Goal: Check status: Check status

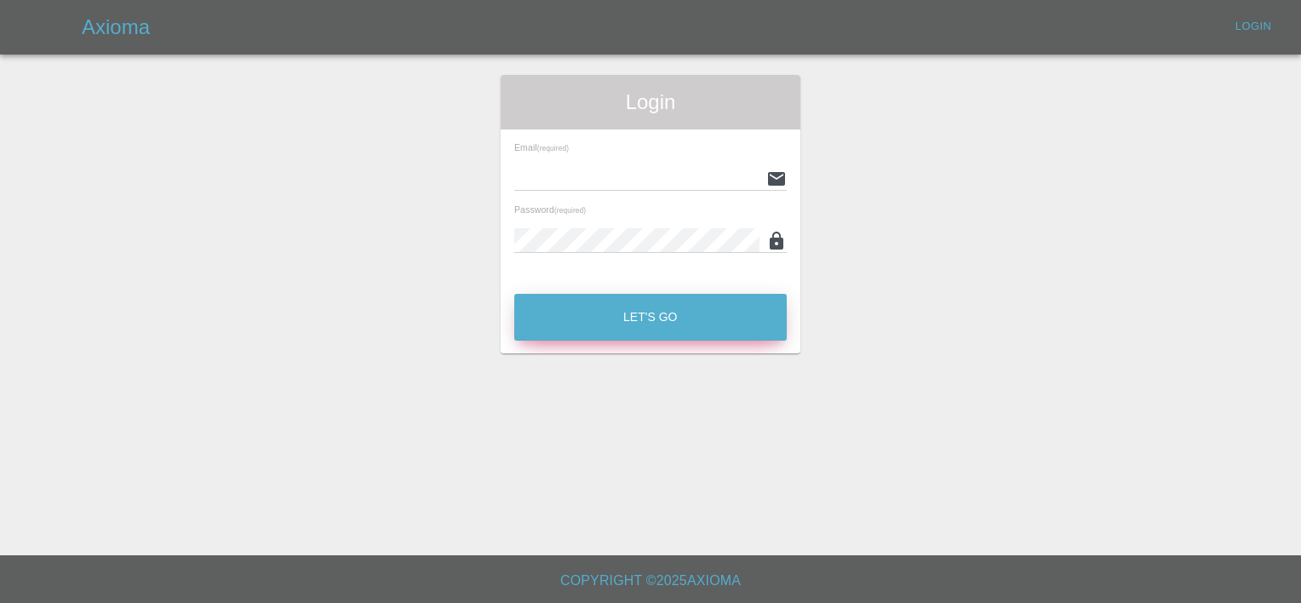
type input "[PERSON_NAME][EMAIL_ADDRESS][PERSON_NAME][DOMAIN_NAME]"
click at [596, 330] on button "Let's Go" at bounding box center [650, 317] width 273 height 47
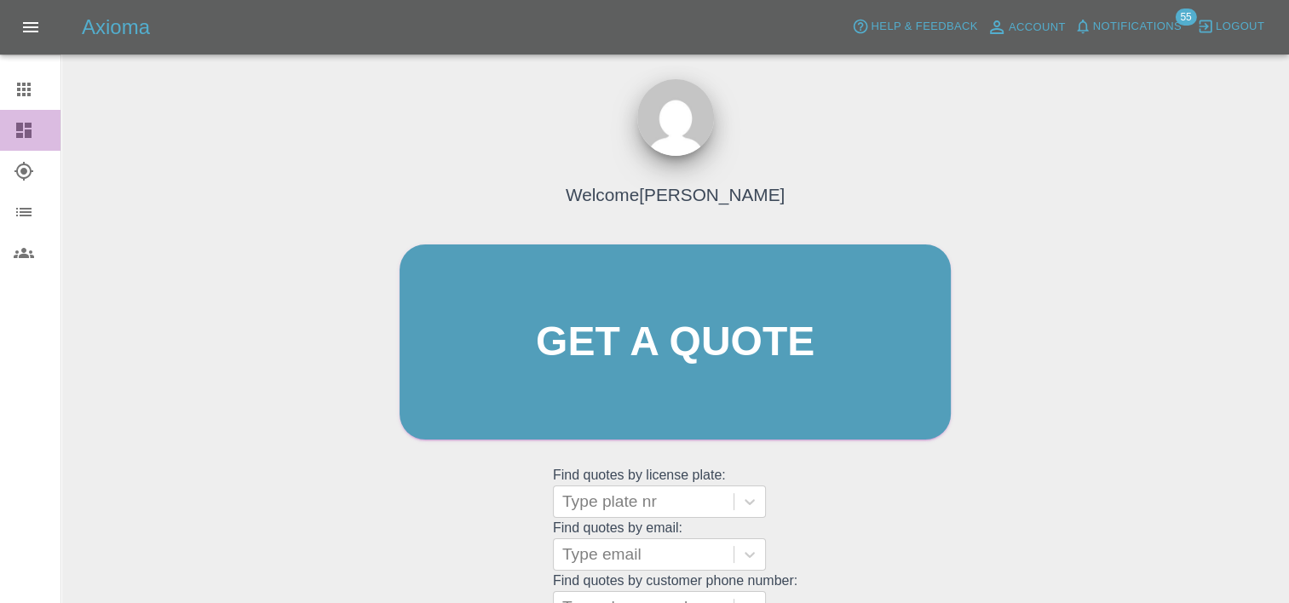
click at [20, 123] on icon at bounding box center [23, 130] width 15 height 15
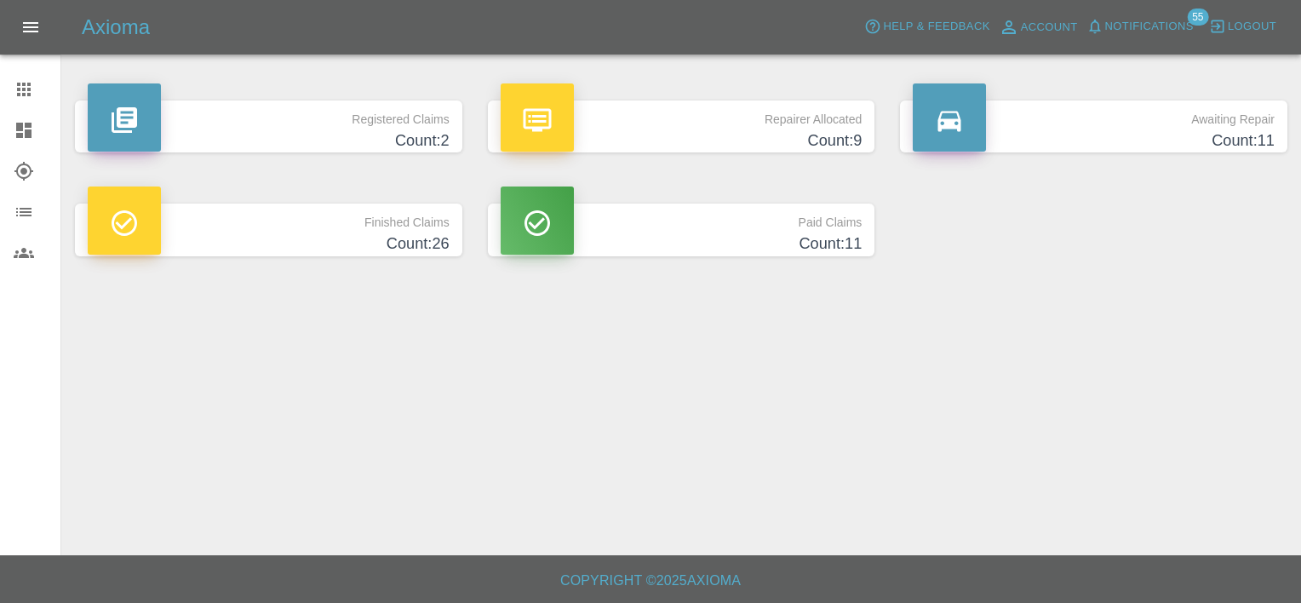
click at [423, 134] on h4 "Count: 2" at bounding box center [269, 140] width 362 height 23
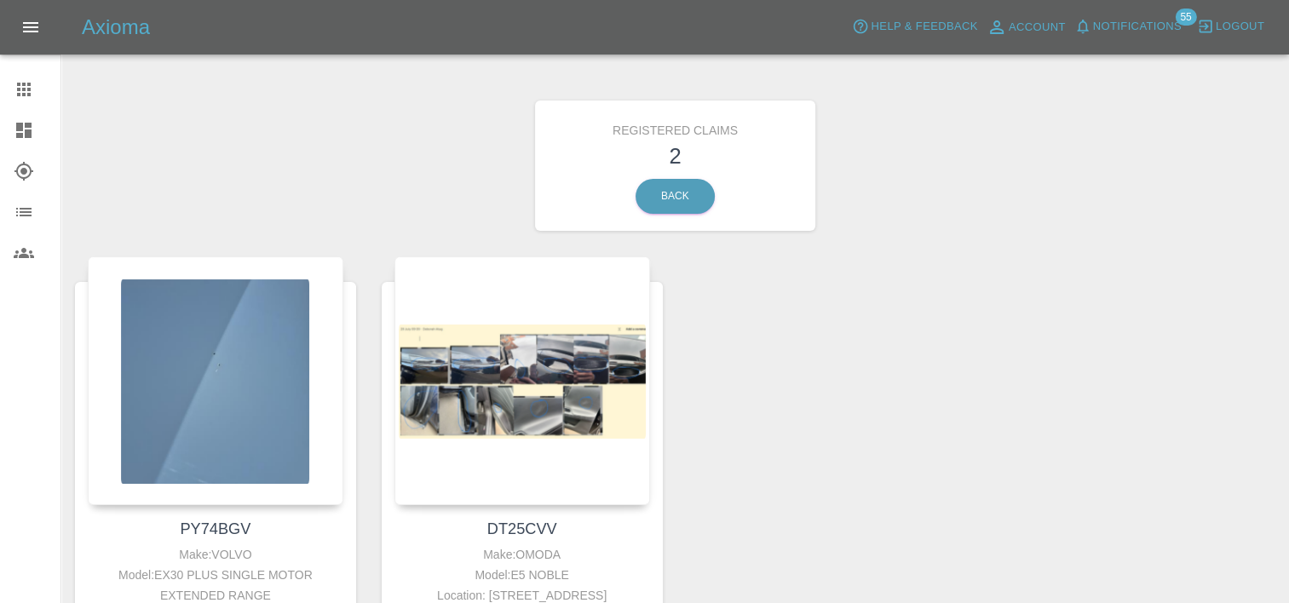
click at [36, 82] on div at bounding box center [38, 89] width 48 height 20
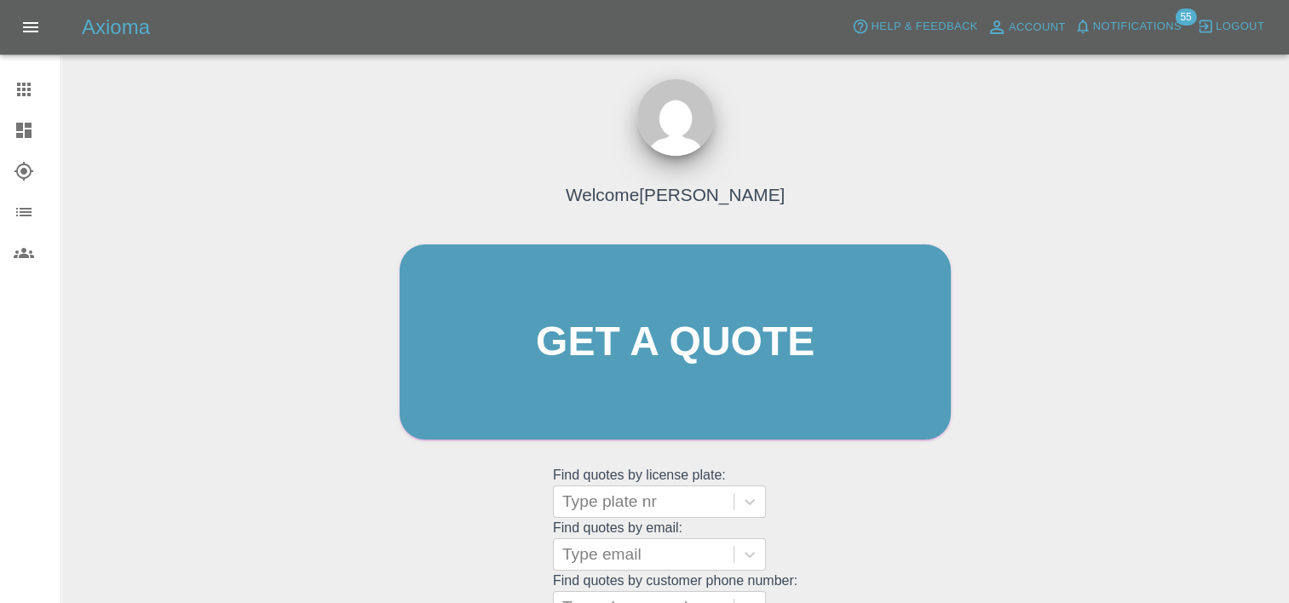
click at [34, 132] on div at bounding box center [38, 130] width 48 height 20
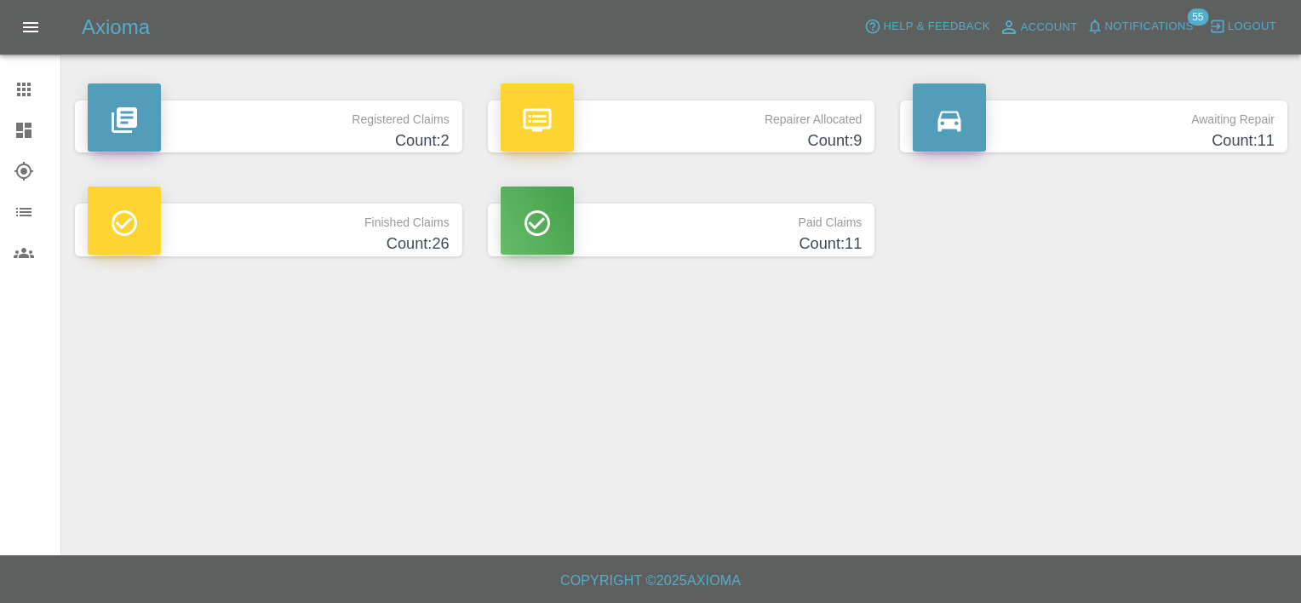
click at [1086, 143] on h4 "Count: 11" at bounding box center [1094, 140] width 362 height 23
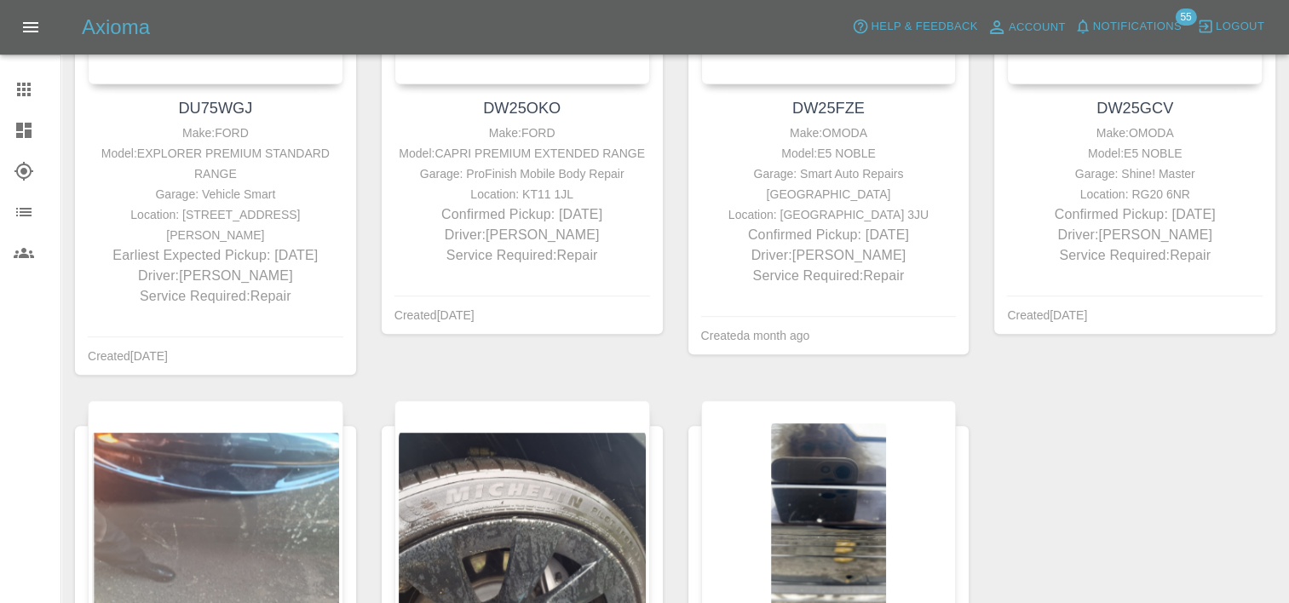
scroll to position [944, 0]
